Goal: Task Accomplishment & Management: Manage account settings

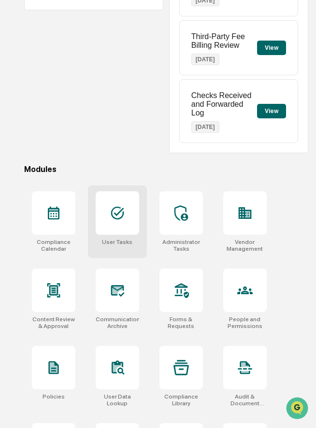
scroll to position [168, 0]
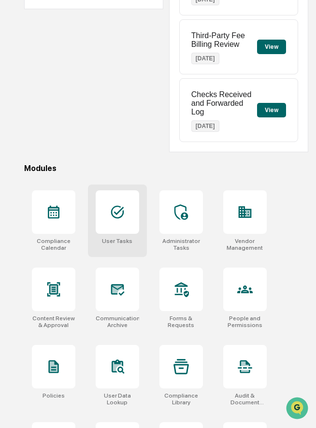
click at [126, 219] on div at bounding box center [117, 211] width 43 height 43
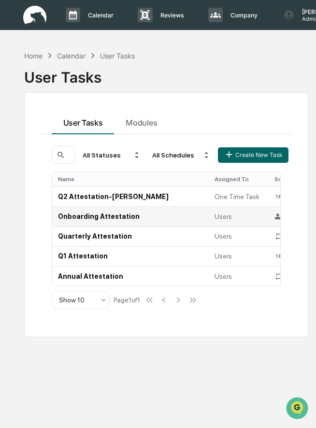
click at [80, 213] on td "Onboarding Attestation" at bounding box center [130, 216] width 157 height 20
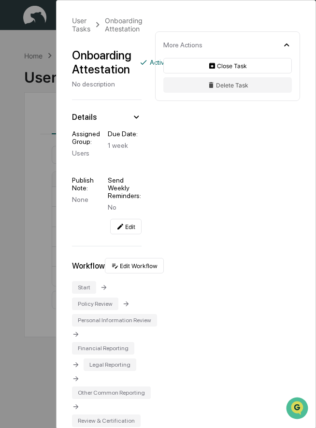
click at [49, 211] on div "User Tasks Onboarding Attestation Onboarding Attestation Active No description …" at bounding box center [158, 214] width 316 height 428
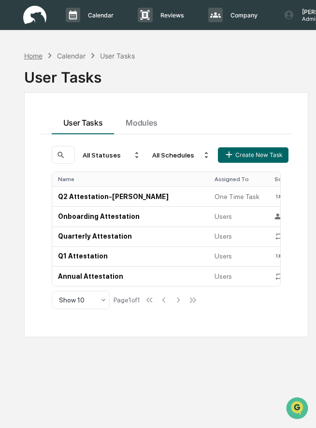
click at [35, 55] on div "Home" at bounding box center [33, 56] width 18 height 8
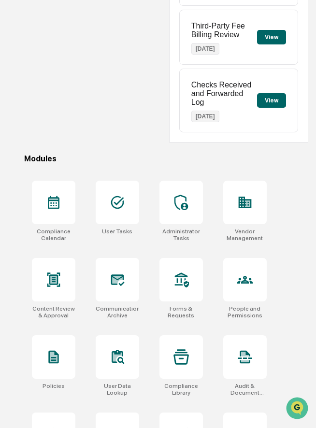
scroll to position [179, 0]
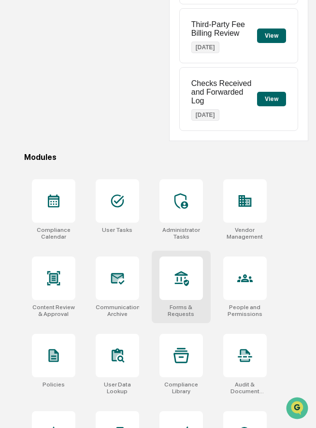
click at [178, 283] on icon at bounding box center [180, 278] width 15 height 15
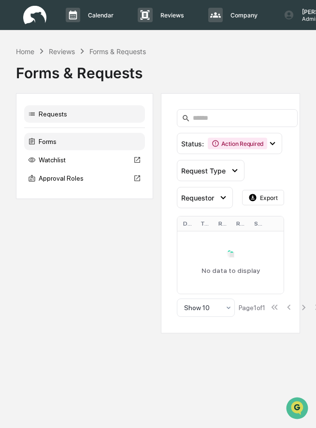
click at [70, 143] on div "Forms" at bounding box center [84, 141] width 121 height 17
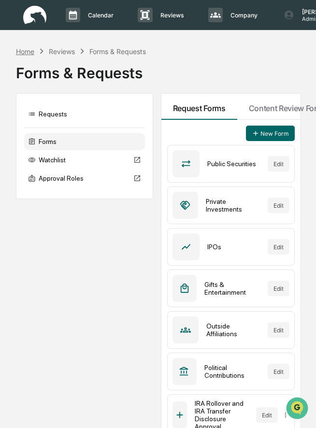
click at [25, 52] on div "Home" at bounding box center [25, 51] width 18 height 8
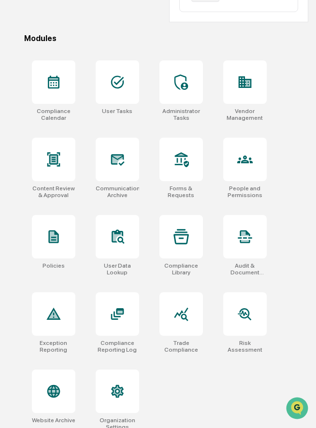
scroll to position [308, 0]
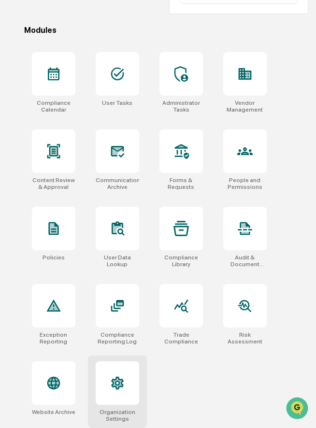
click at [121, 378] on icon at bounding box center [117, 382] width 15 height 15
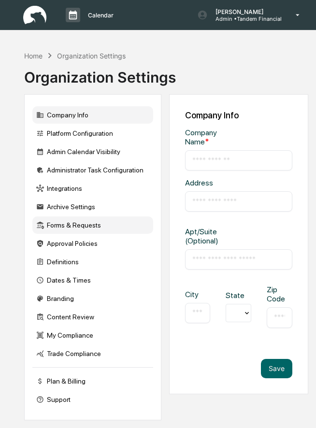
type input "**********"
type input "*****"
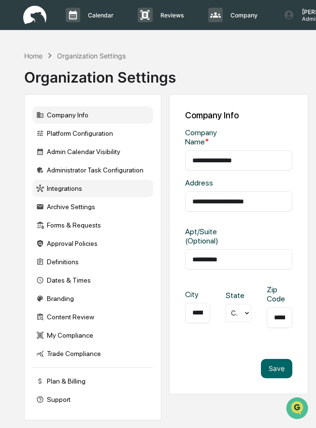
click at [77, 187] on div "Integrations" at bounding box center [92, 188] width 121 height 17
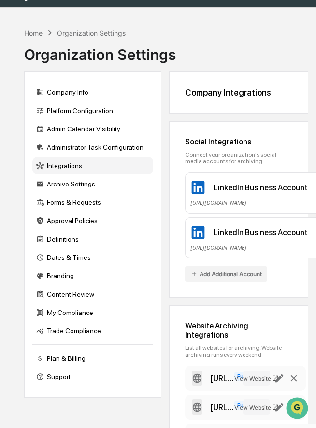
scroll to position [17, 0]
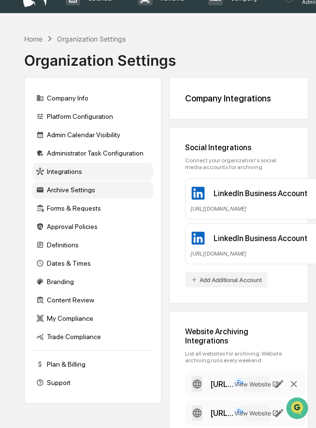
click at [66, 194] on div "Archive Settings" at bounding box center [92, 189] width 121 height 17
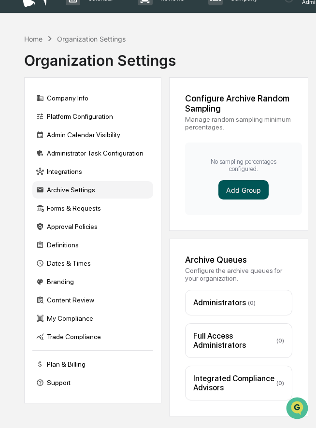
click at [243, 187] on button "Add Group" at bounding box center [243, 189] width 50 height 19
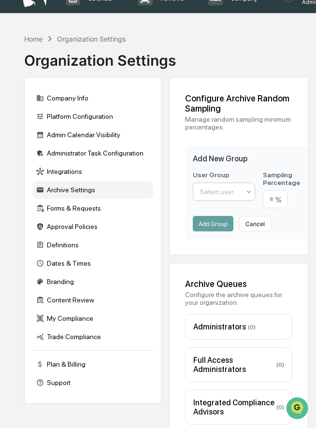
click at [221, 195] on div at bounding box center [220, 192] width 41 height 10
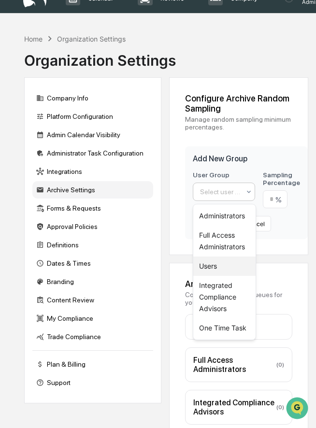
click at [210, 261] on div "Users" at bounding box center [224, 266] width 62 height 19
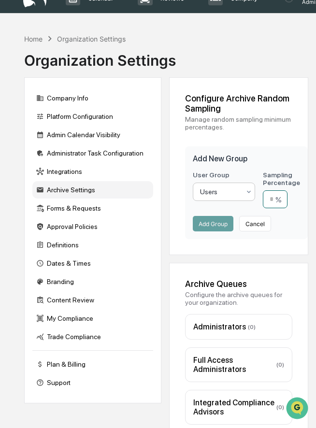
click at [273, 197] on input "number" at bounding box center [275, 199] width 25 height 18
type input "**"
click at [213, 224] on button "Add Group" at bounding box center [213, 223] width 41 height 15
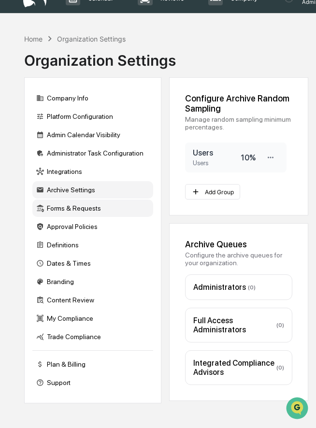
click at [66, 208] on div "Forms & Requests" at bounding box center [92, 208] width 121 height 17
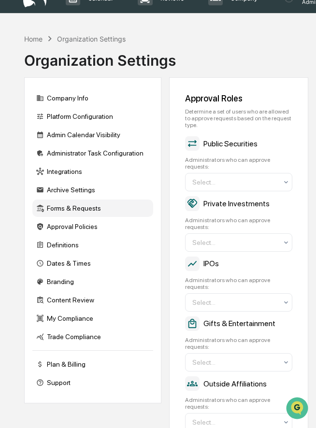
scroll to position [0, 0]
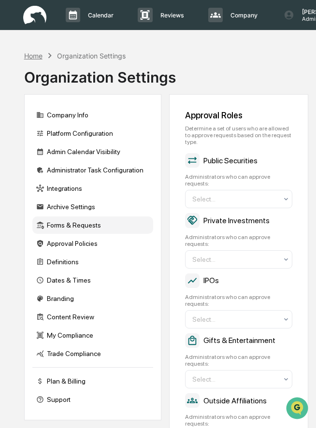
click at [33, 56] on div "Home" at bounding box center [33, 56] width 18 height 8
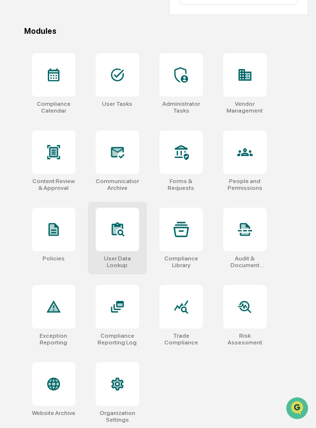
scroll to position [308, 0]
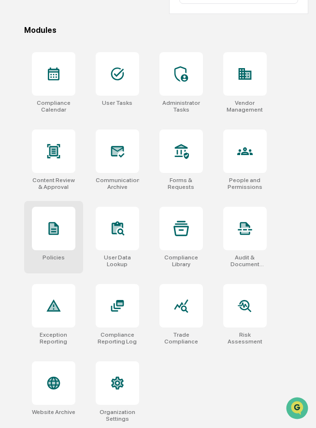
click at [68, 227] on div at bounding box center [53, 228] width 43 height 43
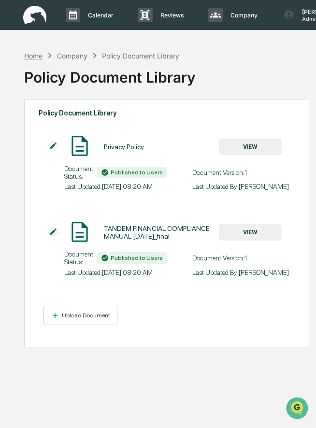
click at [37, 57] on div "Home" at bounding box center [33, 56] width 18 height 8
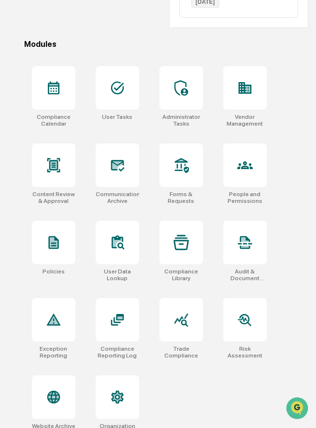
scroll to position [308, 0]
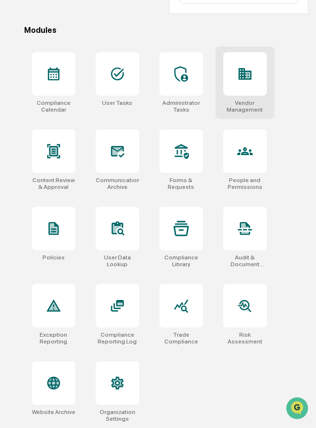
click at [242, 89] on div at bounding box center [244, 73] width 43 height 43
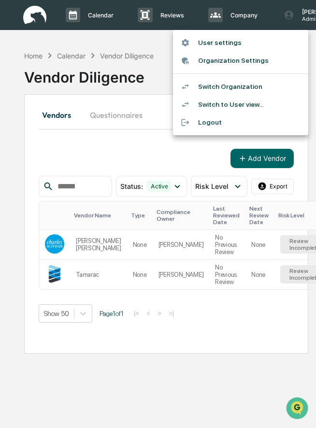
click at [231, 89] on li "Switch Organization" at bounding box center [240, 87] width 135 height 18
